Goal: Book appointment/travel/reservation

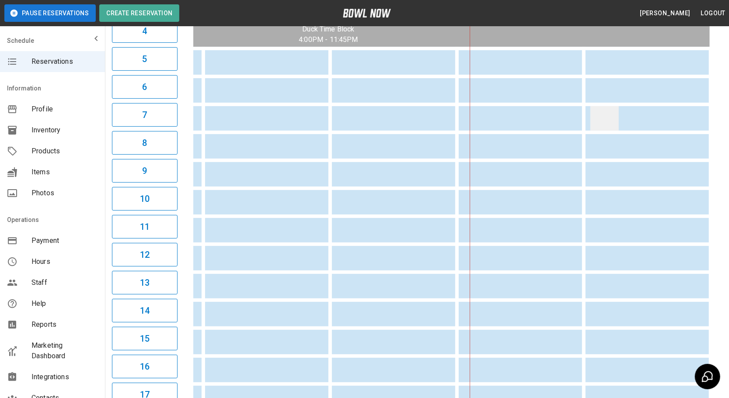
scroll to position [0, 245]
click at [711, 110] on div "04:00PM 05:00PM 06:00PM 07:00PM 08:00PM 09:00PM Duck Time Block 4:00PM - 11:45P…" at bounding box center [451, 313] width 541 height 815
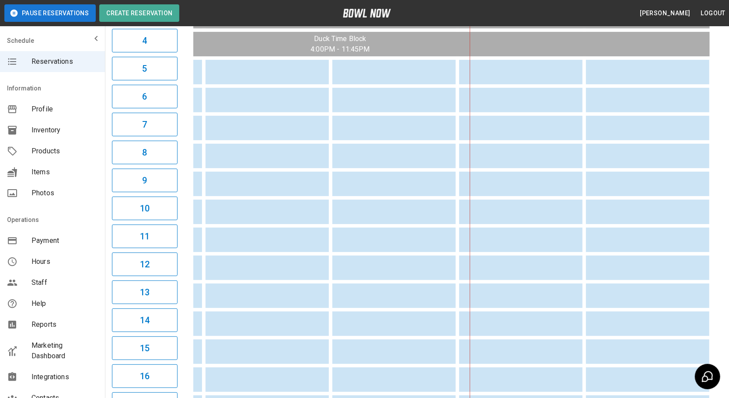
scroll to position [0, 0]
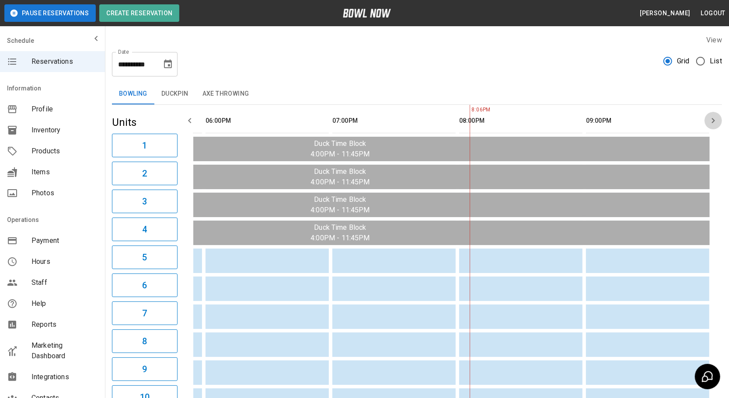
click at [710, 120] on icon "button" at bounding box center [713, 120] width 10 height 10
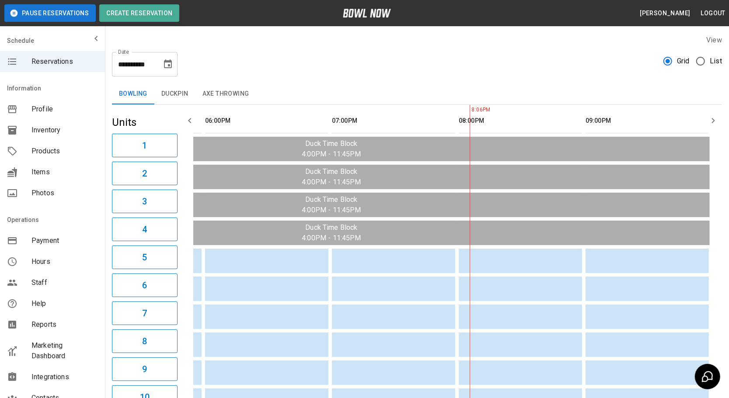
click at [167, 64] on icon "Choose date, selected date is Aug 14, 2025" at bounding box center [168, 64] width 10 height 10
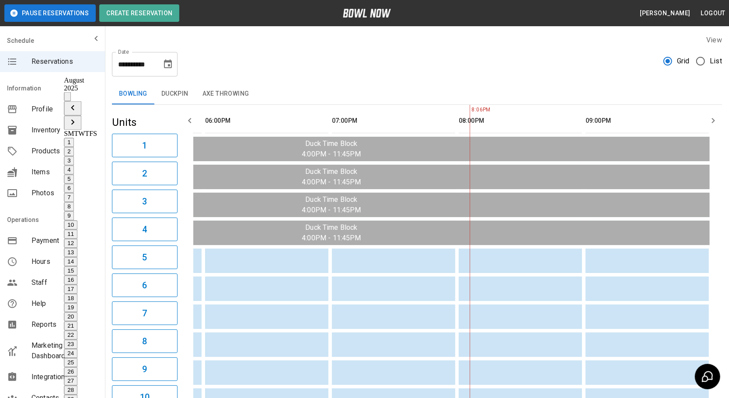
click at [77, 267] on button "15" at bounding box center [71, 271] width 14 height 9
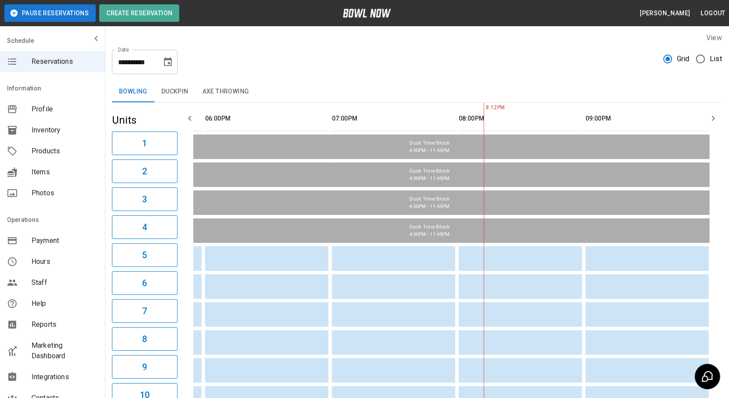
scroll to position [0, 0]
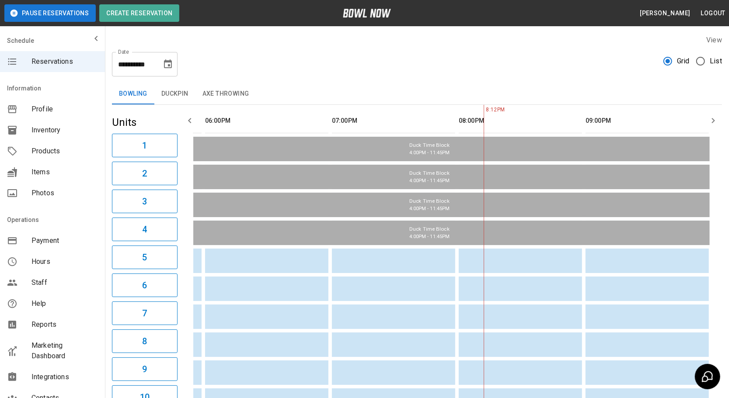
click at [717, 119] on icon "button" at bounding box center [713, 120] width 10 height 10
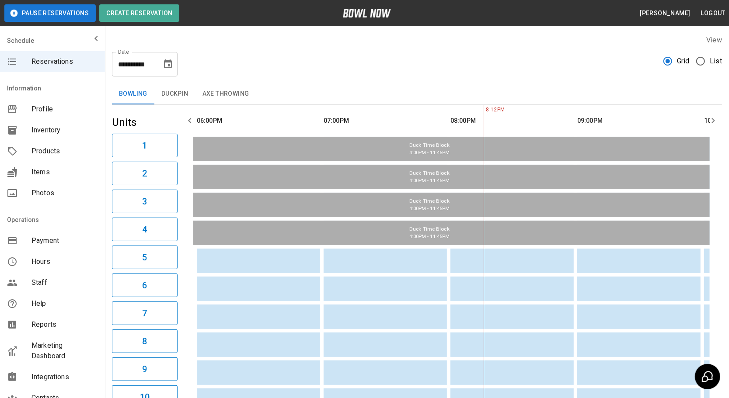
scroll to position [0, 254]
click at [717, 119] on icon "button" at bounding box center [713, 120] width 10 height 10
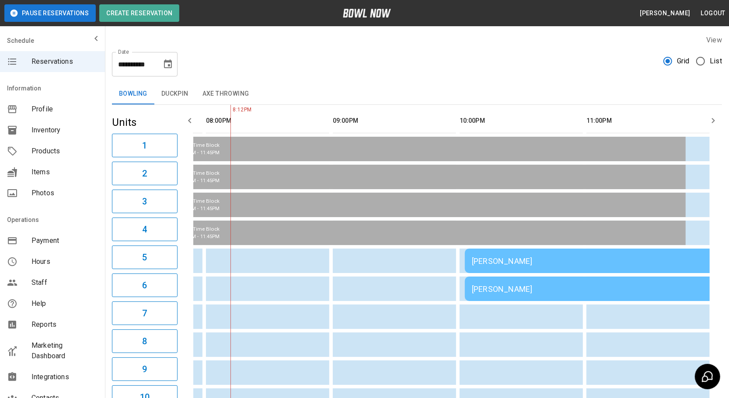
click at [717, 119] on icon "button" at bounding box center [713, 120] width 10 height 10
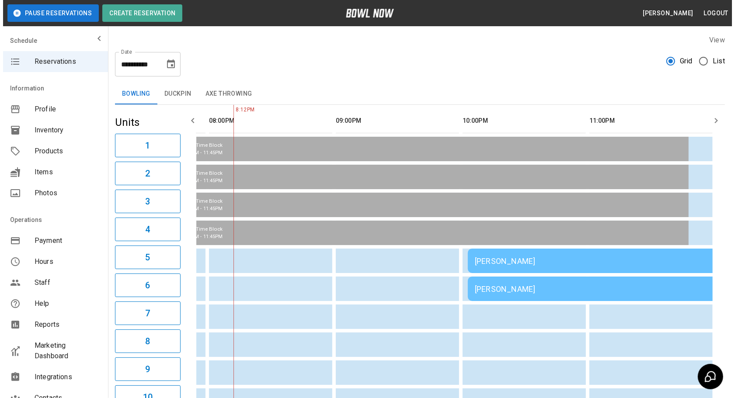
scroll to position [0, 498]
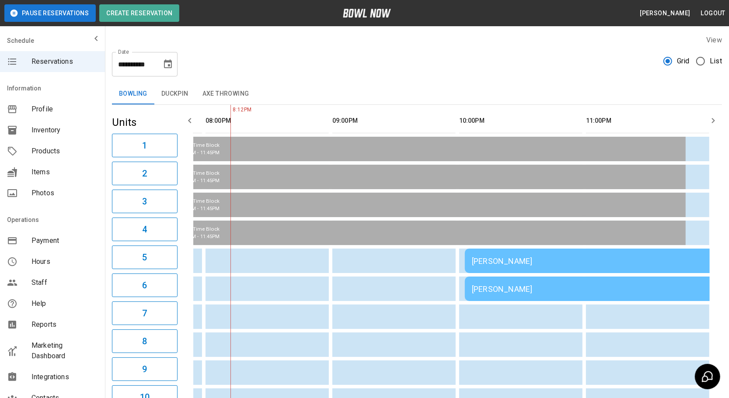
click at [717, 119] on icon "button" at bounding box center [713, 120] width 10 height 10
click at [519, 265] on td "[PERSON_NAME]" at bounding box center [591, 261] width 252 height 24
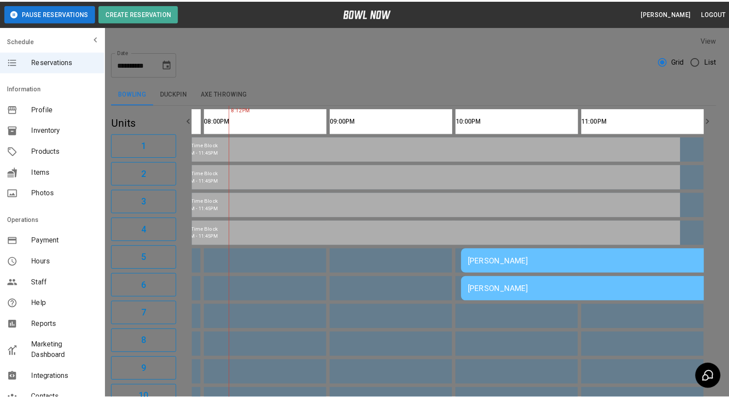
scroll to position [14, 0]
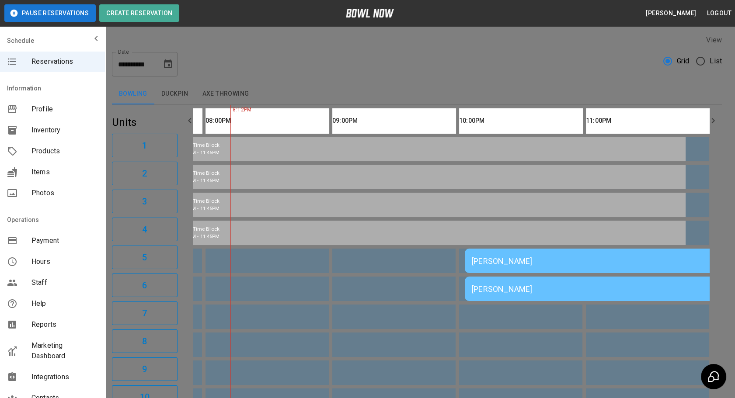
click at [533, 314] on div at bounding box center [367, 199] width 735 height 398
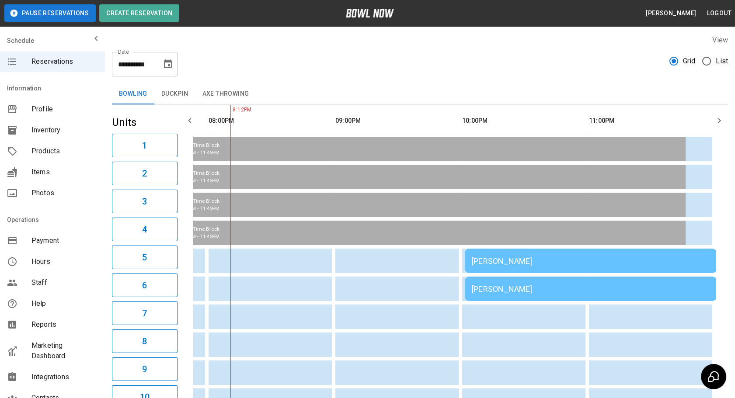
scroll to position [0, 492]
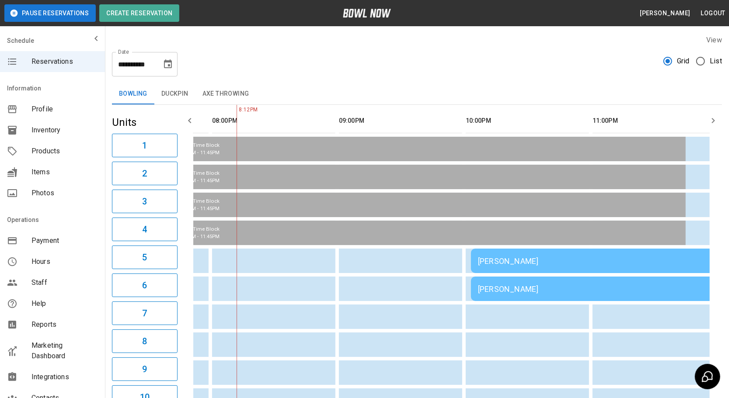
click at [522, 280] on td "[PERSON_NAME]" at bounding box center [597, 289] width 252 height 24
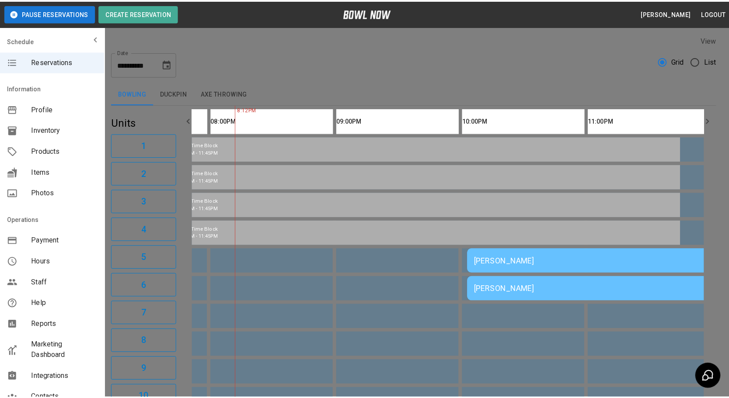
scroll to position [14, 0]
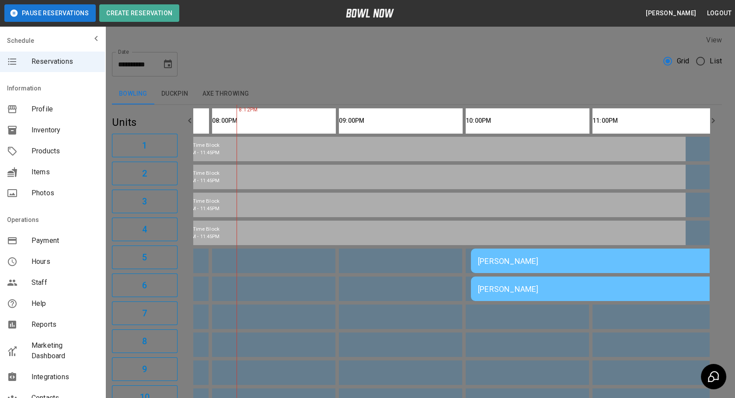
click at [529, 318] on div at bounding box center [367, 199] width 735 height 398
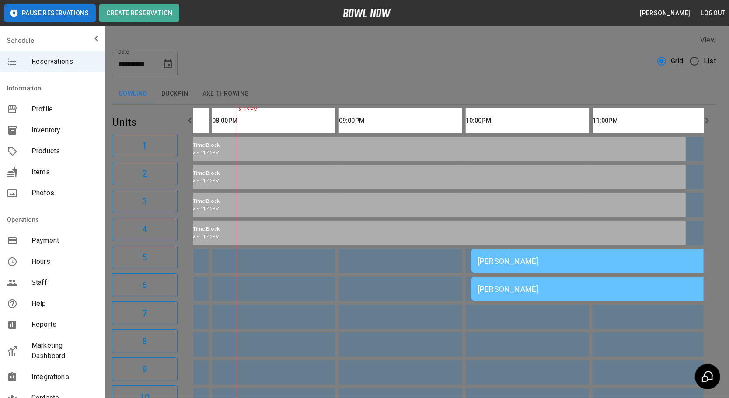
scroll to position [0, 477]
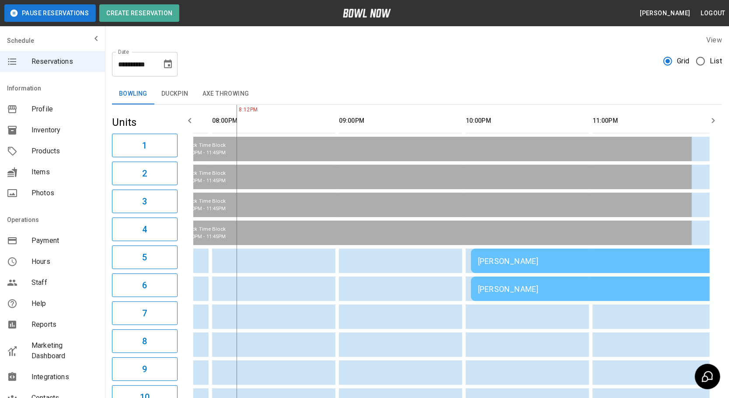
click at [192, 128] on button "button" at bounding box center [189, 120] width 17 height 17
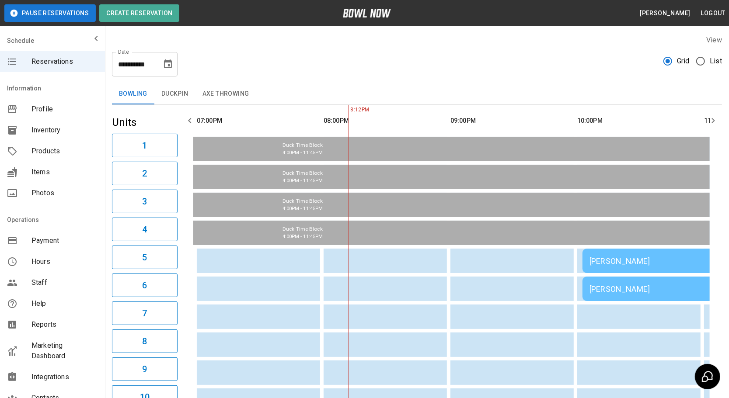
click at [192, 128] on button "button" at bounding box center [189, 120] width 17 height 17
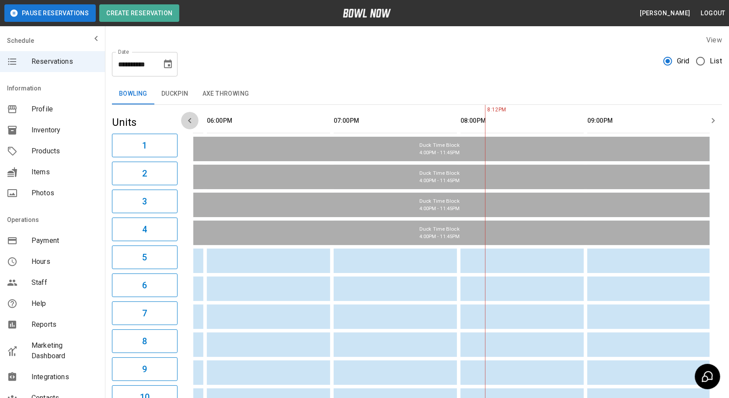
click at [192, 128] on button "button" at bounding box center [189, 120] width 17 height 17
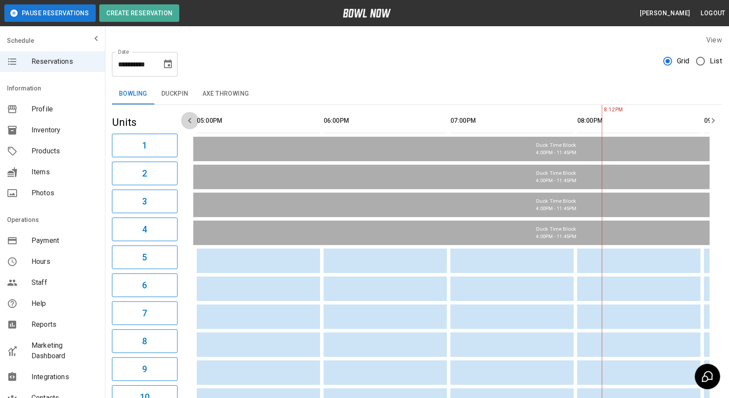
click at [192, 128] on button "button" at bounding box center [189, 120] width 17 height 17
click at [192, 127] on button "button" at bounding box center [189, 120] width 17 height 17
click at [717, 120] on icon "button" at bounding box center [713, 120] width 10 height 10
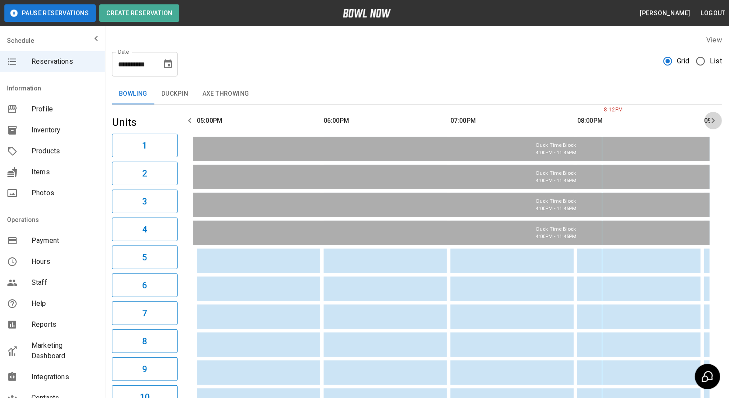
click at [717, 120] on icon "button" at bounding box center [713, 120] width 10 height 10
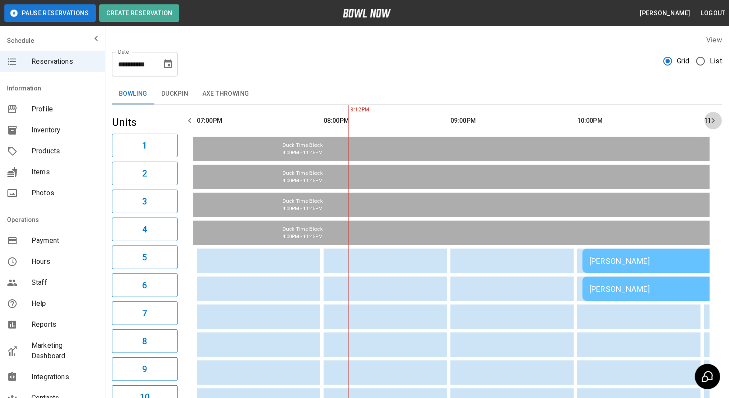
click at [717, 120] on icon "button" at bounding box center [713, 120] width 10 height 10
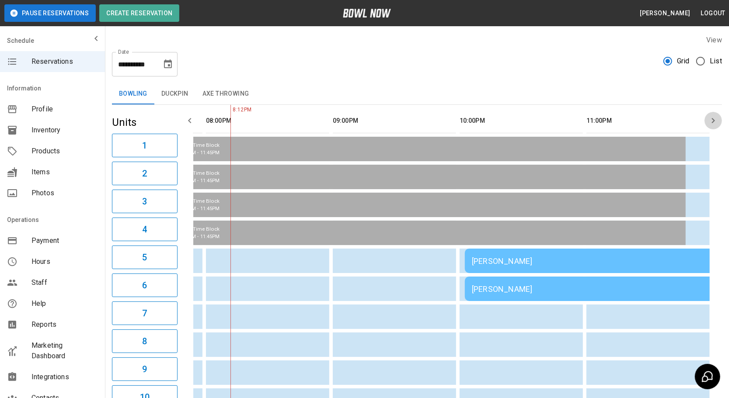
click at [717, 120] on icon "button" at bounding box center [713, 120] width 10 height 10
click at [173, 66] on icon "Choose date, selected date is Aug 15, 2025" at bounding box center [168, 64] width 10 height 10
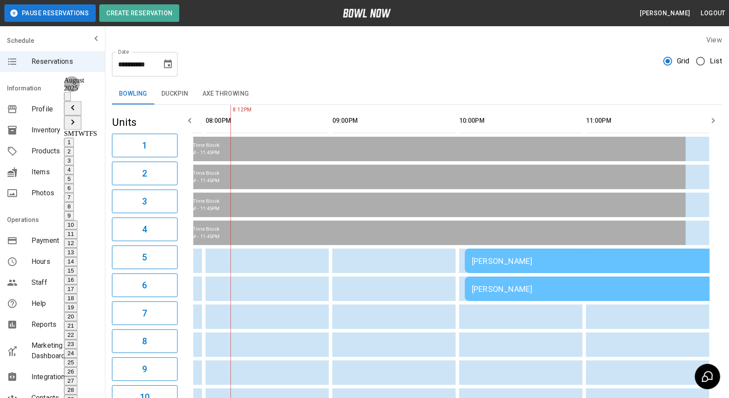
click at [77, 276] on button "16" at bounding box center [71, 280] width 14 height 9
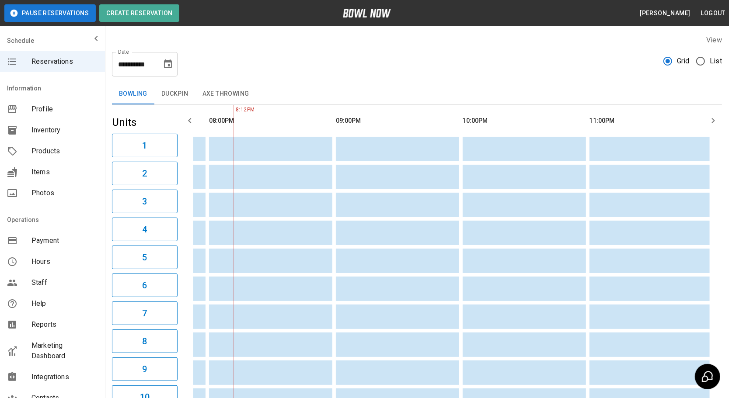
click at [571, 120] on th "sticky table" at bounding box center [582, 120] width 28 height 25
click at [192, 122] on icon "button" at bounding box center [189, 120] width 10 height 10
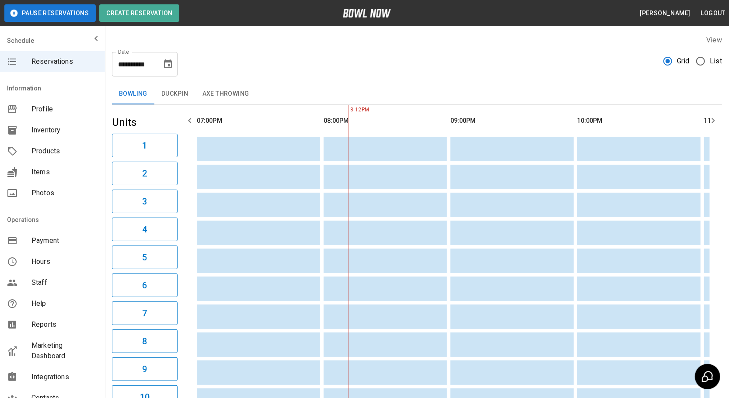
click at [192, 122] on icon "button" at bounding box center [189, 120] width 10 height 10
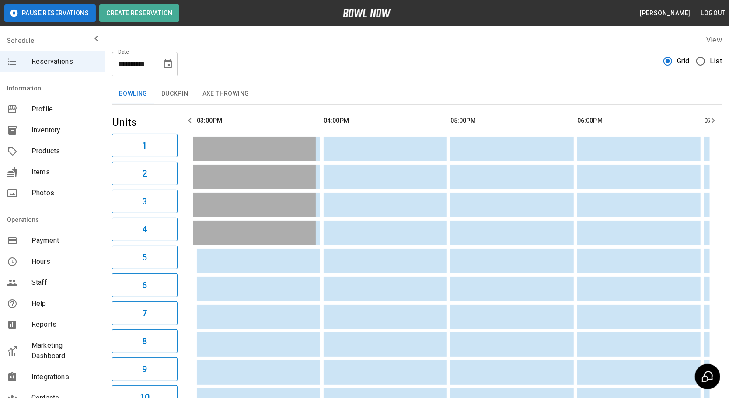
click at [192, 122] on icon "button" at bounding box center [189, 120] width 10 height 10
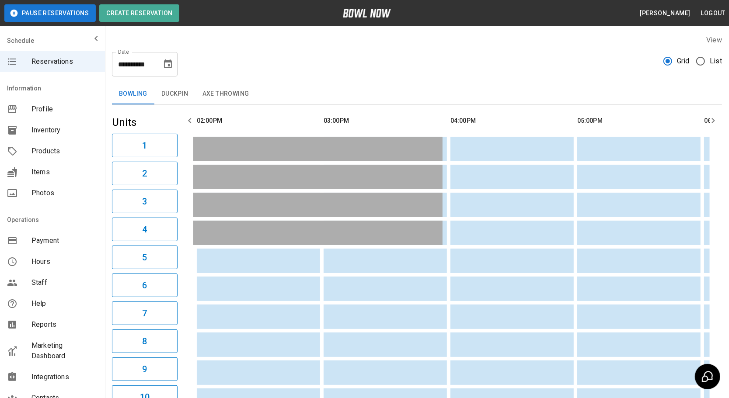
click at [192, 122] on icon "button" at bounding box center [189, 120] width 10 height 10
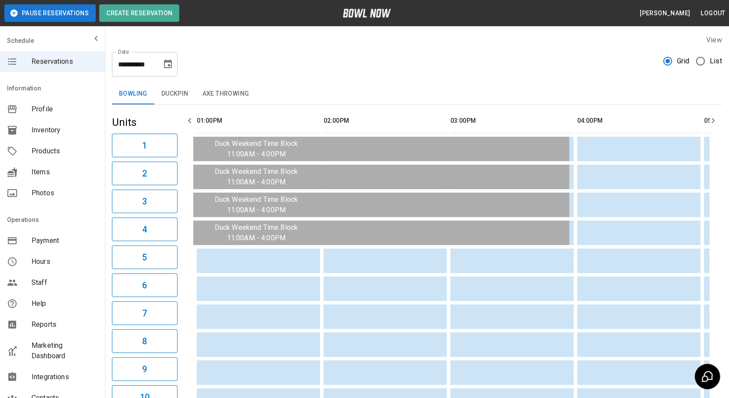
click at [192, 122] on icon "button" at bounding box center [189, 120] width 10 height 10
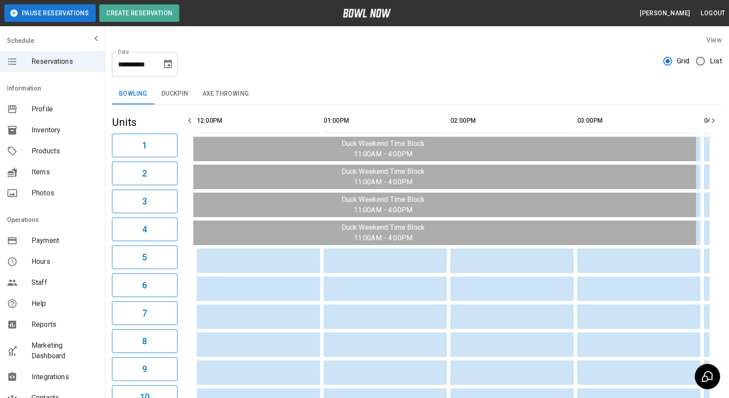
click at [192, 122] on icon "button" at bounding box center [189, 120] width 10 height 10
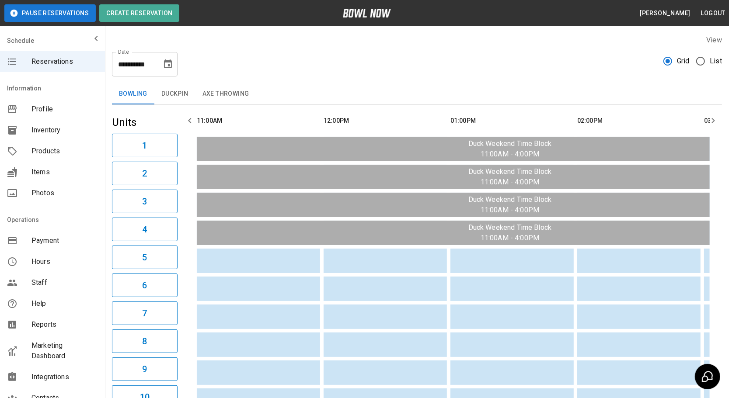
click at [192, 122] on icon "button" at bounding box center [189, 120] width 10 height 10
click at [171, 64] on icon "Choose date, selected date is Aug 16, 2025" at bounding box center [168, 64] width 10 height 10
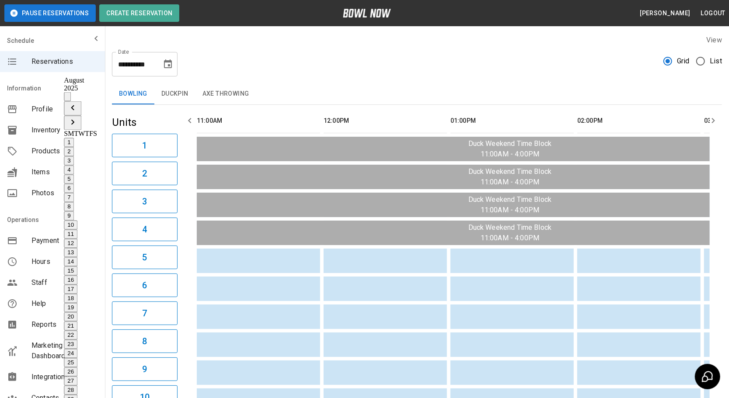
click at [77, 267] on button "15" at bounding box center [71, 271] width 14 height 9
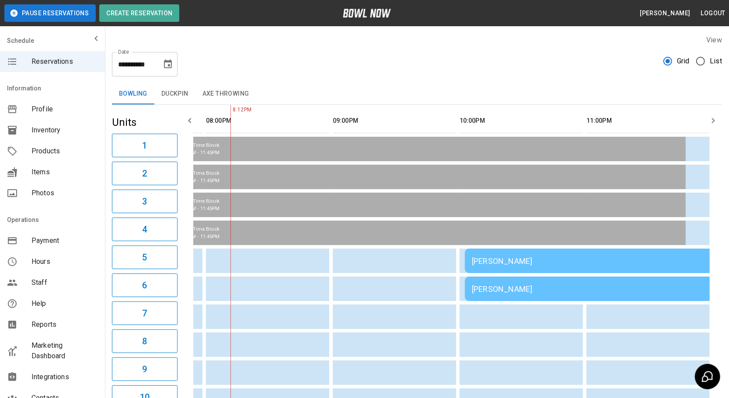
click at [175, 100] on button "Duckpin" at bounding box center [174, 94] width 41 height 21
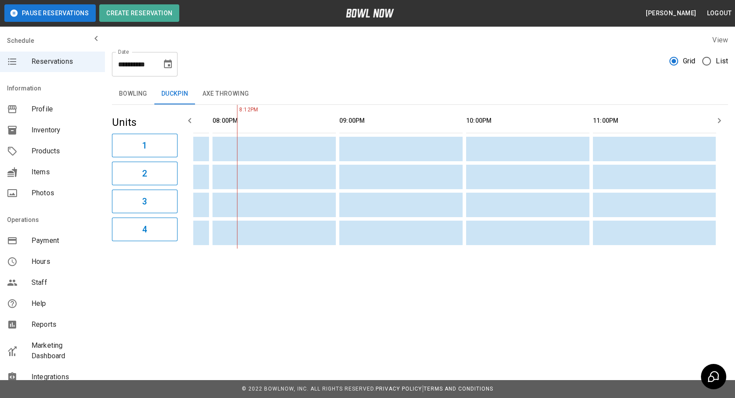
click at [235, 96] on button "Axe Throwing" at bounding box center [225, 94] width 61 height 21
click at [151, 66] on input "**********" at bounding box center [134, 64] width 44 height 24
click at [166, 63] on icon "Choose date, selected date is Aug 15, 2025" at bounding box center [168, 64] width 10 height 10
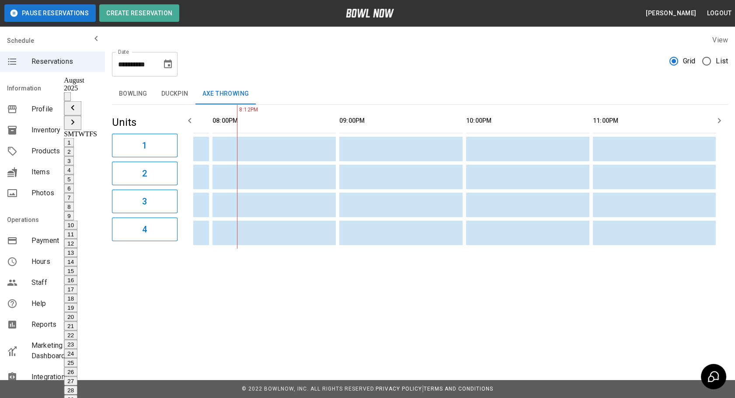
click at [77, 257] on button "14" at bounding box center [71, 261] width 14 height 9
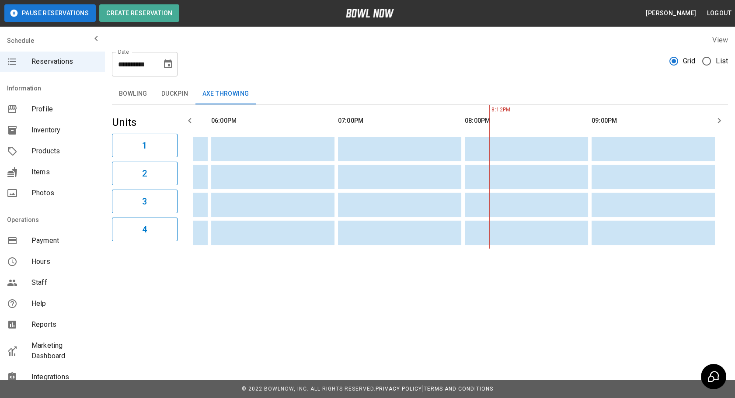
click at [171, 68] on icon "Choose date, selected date is Aug 14, 2025" at bounding box center [168, 63] width 8 height 9
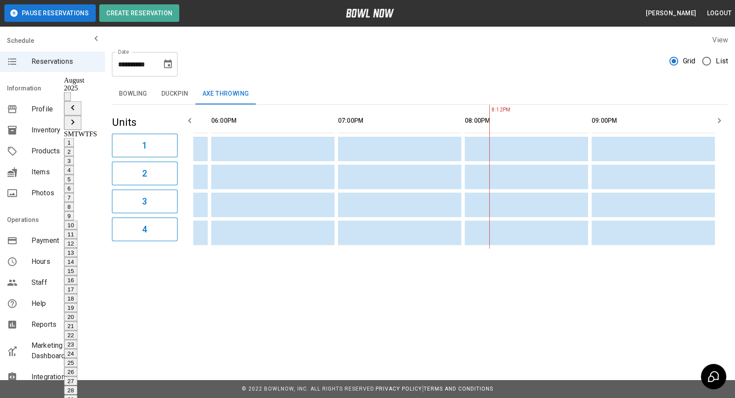
click at [77, 285] on button "17" at bounding box center [71, 289] width 14 height 9
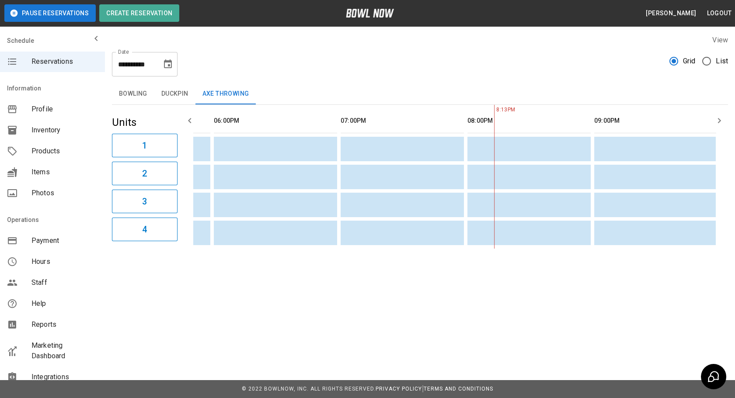
click at [128, 97] on button "Bowling" at bounding box center [133, 94] width 42 height 21
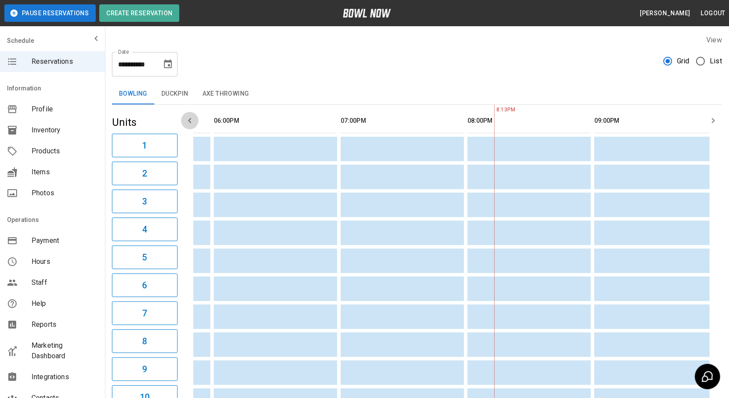
click at [184, 122] on icon "button" at bounding box center [189, 120] width 10 height 10
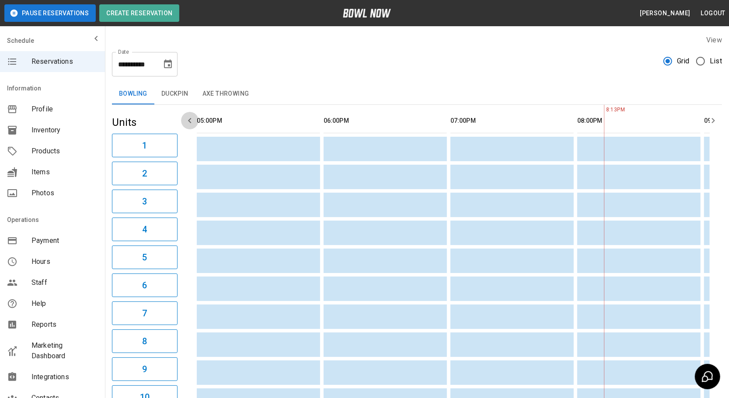
click at [184, 122] on icon "button" at bounding box center [189, 120] width 10 height 10
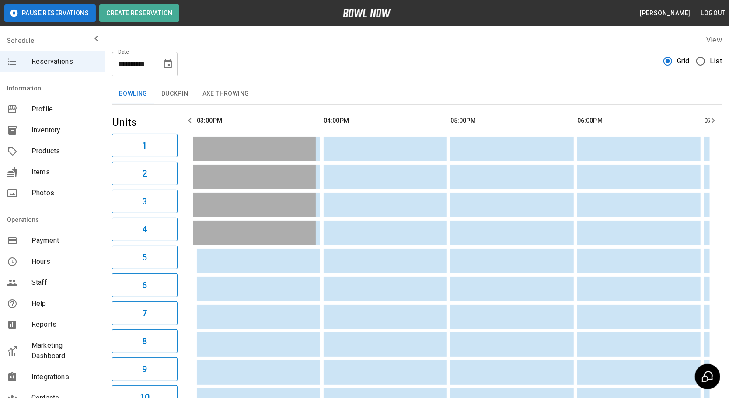
click at [184, 122] on icon "button" at bounding box center [189, 120] width 10 height 10
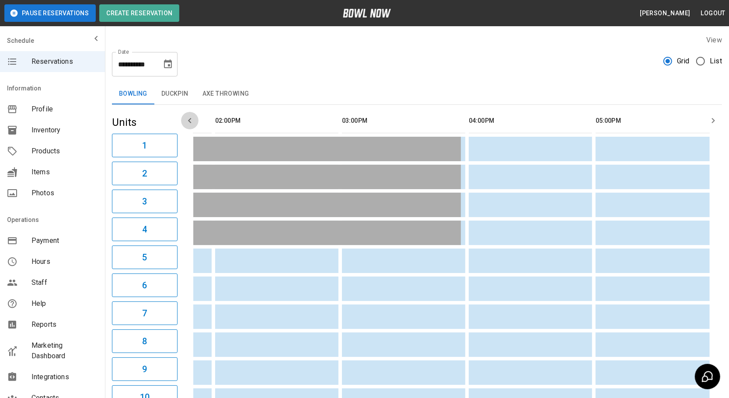
click at [184, 122] on icon "button" at bounding box center [189, 120] width 10 height 10
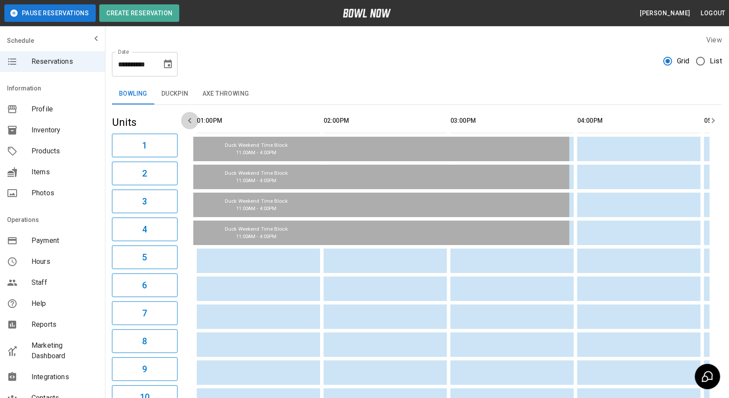
click at [184, 122] on icon "button" at bounding box center [189, 120] width 10 height 10
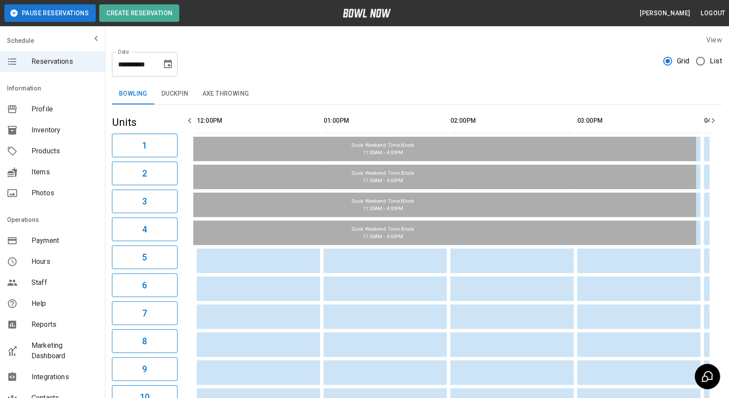
click at [184, 122] on icon "button" at bounding box center [189, 120] width 10 height 10
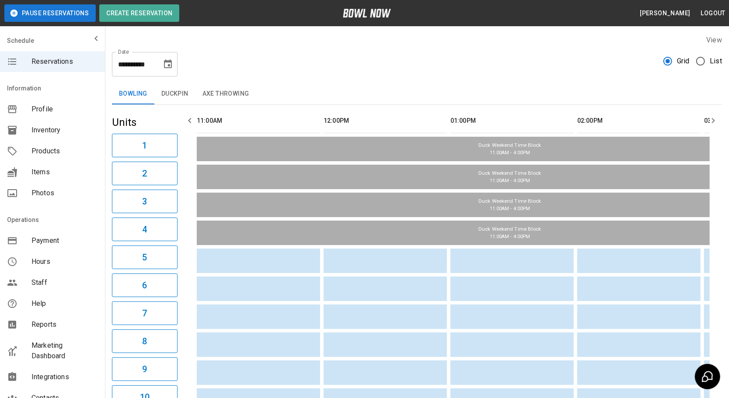
click at [184, 122] on icon "button" at bounding box center [189, 120] width 10 height 10
click at [175, 63] on button "Choose date, selected date is Aug 17, 2025" at bounding box center [167, 64] width 17 height 17
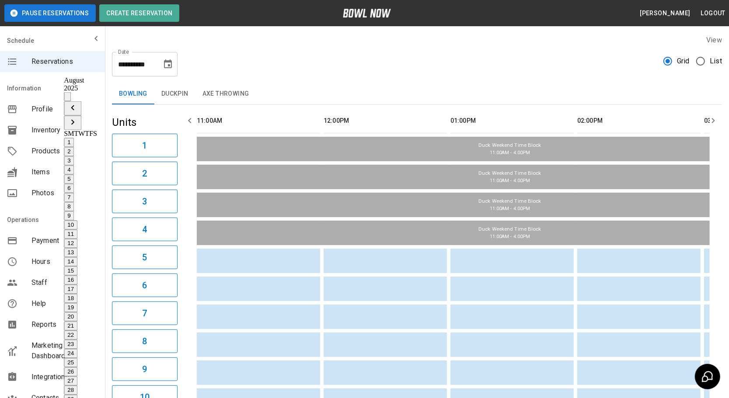
click at [77, 257] on button "14" at bounding box center [71, 261] width 14 height 9
type input "**********"
